Goal: Information Seeking & Learning: Learn about a topic

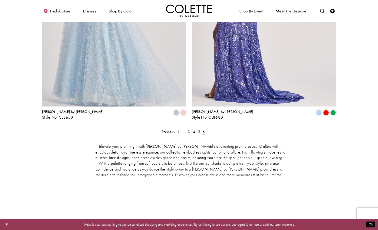
scroll to position [807, 0]
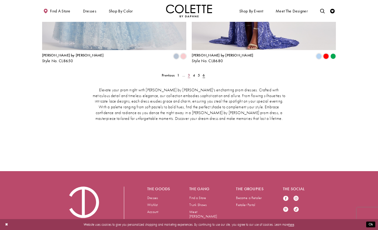
click at [188, 73] on span "3" at bounding box center [189, 75] width 2 height 5
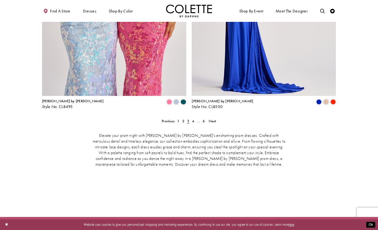
scroll to position [952, 0]
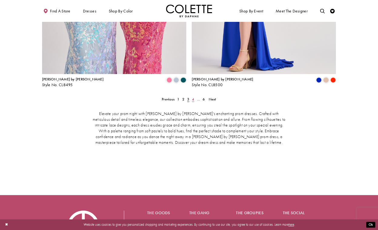
click at [194, 97] on span "4" at bounding box center [193, 99] width 2 height 5
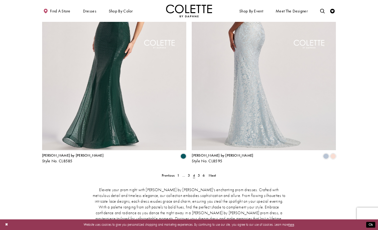
scroll to position [892, 0]
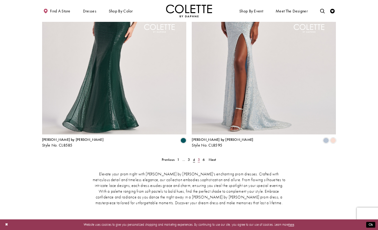
click at [198, 157] on span "5" at bounding box center [199, 159] width 2 height 5
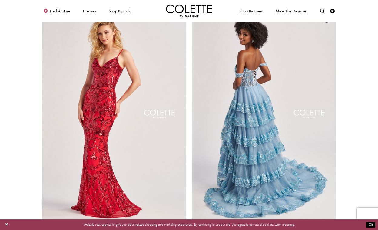
scroll to position [823, 0]
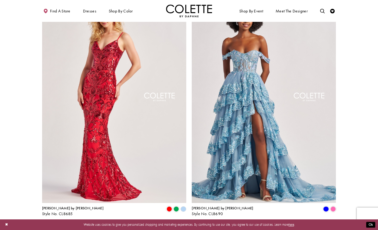
click at [203, 225] on span "6" at bounding box center [204, 227] width 2 height 5
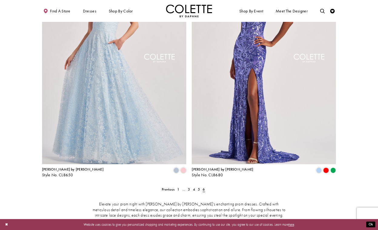
scroll to position [693, 0]
click at [333, 167] on polygon "Product List" at bounding box center [332, 170] width 7 height 7
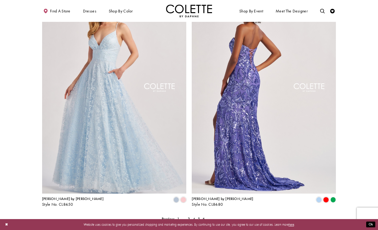
scroll to position [656, 0]
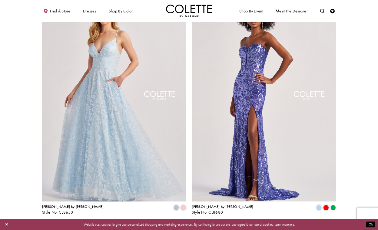
click at [333, 204] on polygon "Product List" at bounding box center [332, 207] width 7 height 7
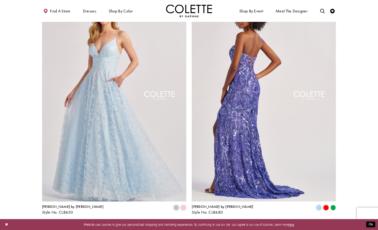
click at [282, 136] on img "Visit Colette by Daphne Style No. CL8680 Page" at bounding box center [264, 97] width 144 height 210
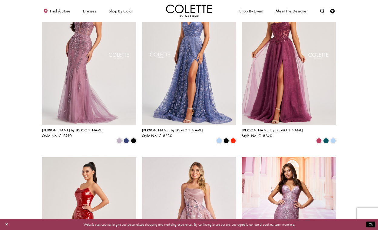
scroll to position [393, 0]
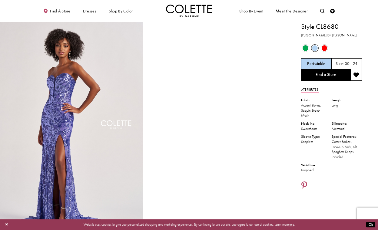
click at [306, 48] on span "Product color controls state depends on size chosen" at bounding box center [306, 48] width 6 height 6
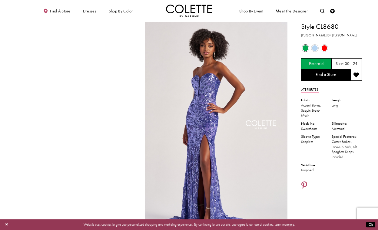
click at [303, 49] on span "Product color controls state depends on size chosen" at bounding box center [306, 48] width 6 height 6
